Goal: Task Accomplishment & Management: Manage account settings

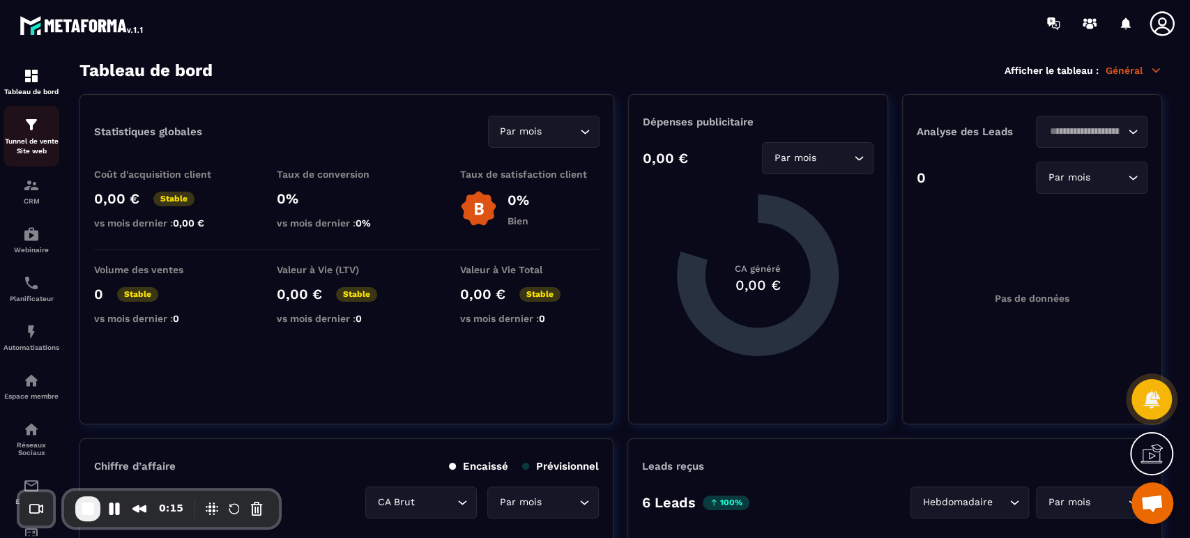
click at [31, 130] on img at bounding box center [31, 124] width 17 height 17
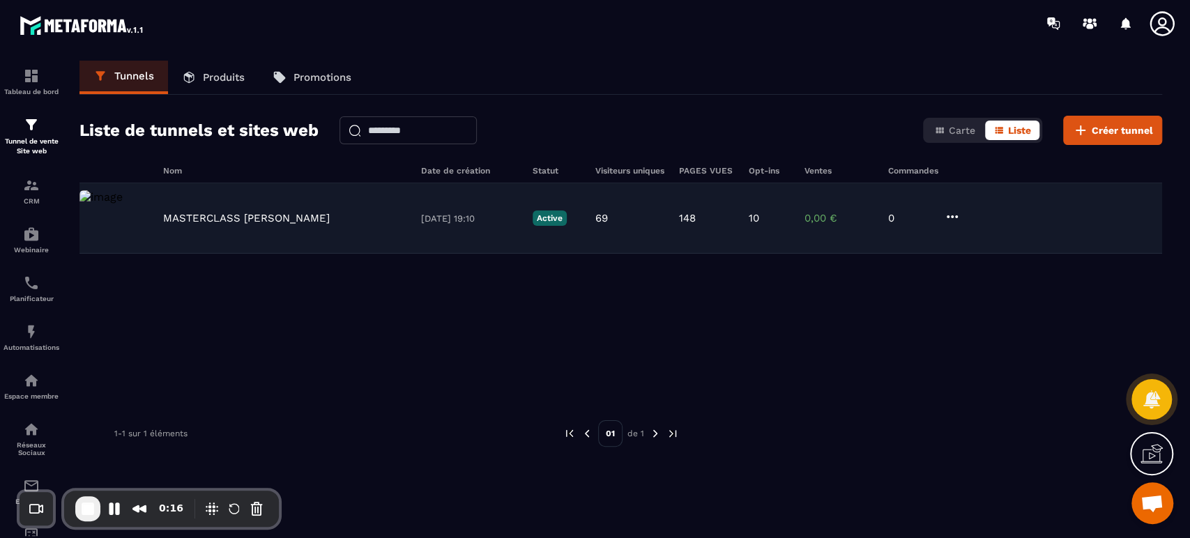
click at [212, 217] on p "MASTERCLASS [PERSON_NAME]" at bounding box center [246, 218] width 167 height 13
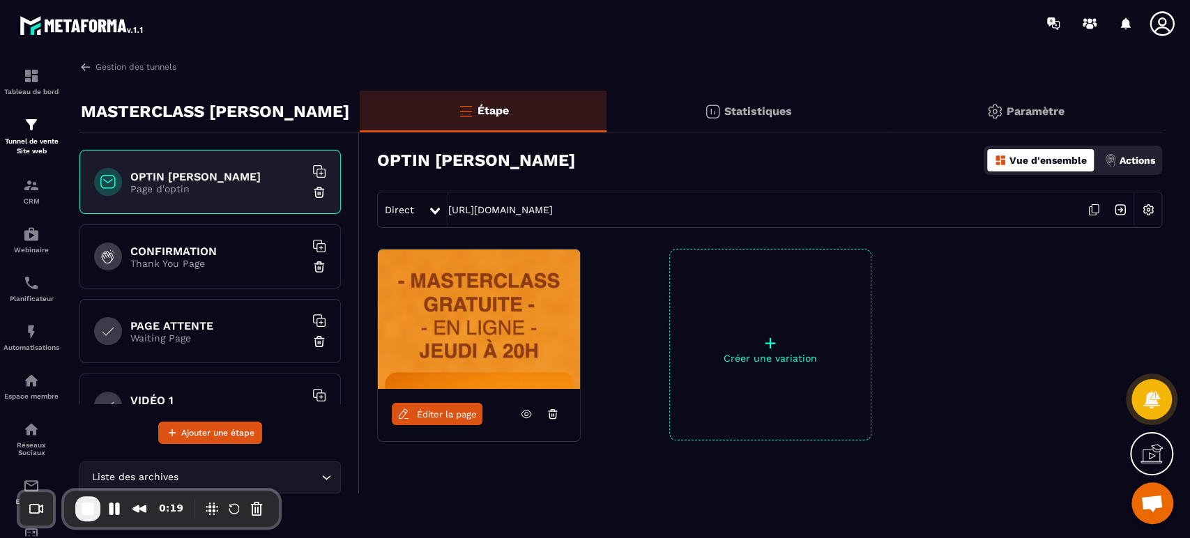
click at [1123, 164] on p "Actions" at bounding box center [1137, 160] width 36 height 11
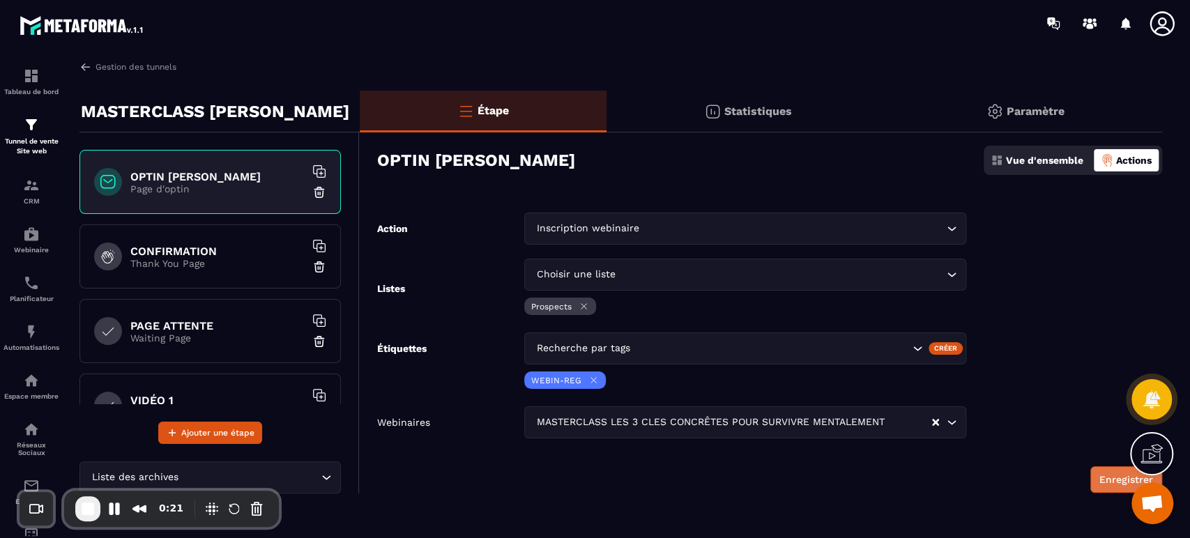
click at [1104, 475] on button "Enregistrer" at bounding box center [1126, 479] width 72 height 26
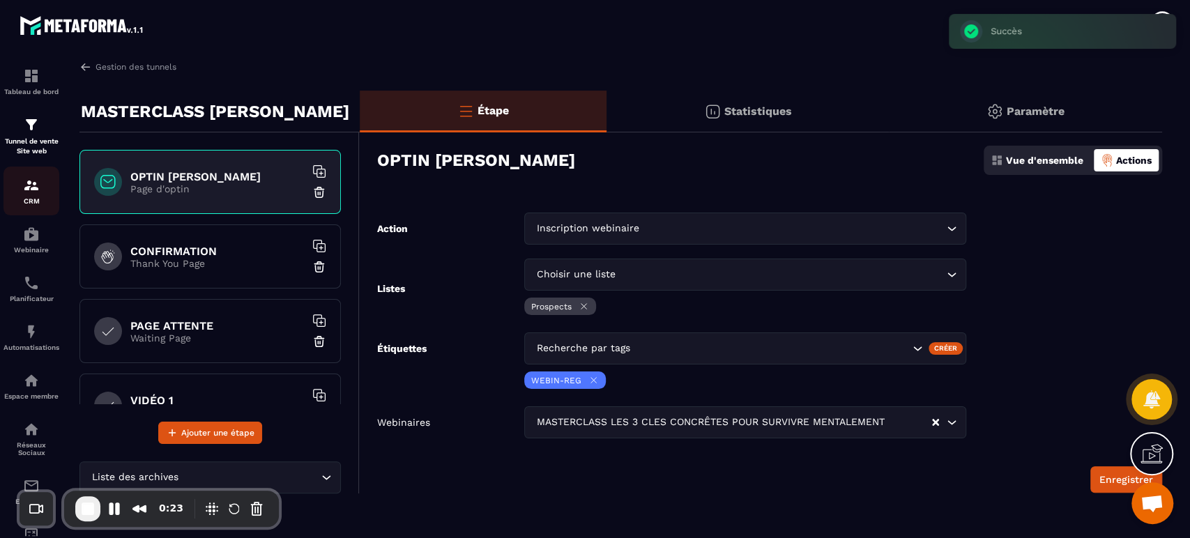
click at [26, 191] on img at bounding box center [31, 185] width 17 height 17
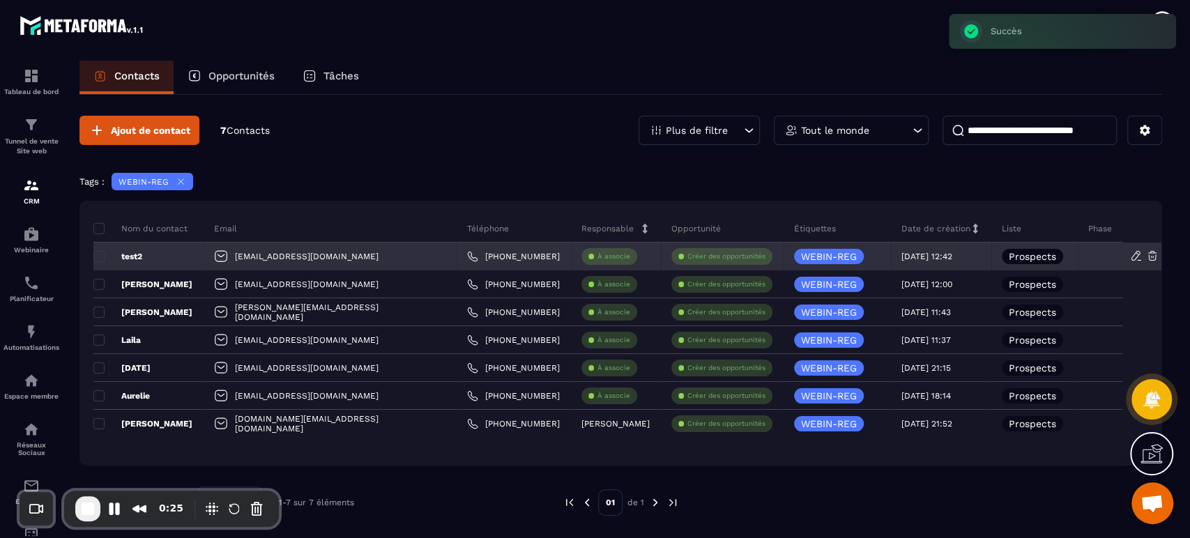
click at [126, 255] on p "test2" at bounding box center [117, 256] width 49 height 11
